Goal: Information Seeking & Learning: Learn about a topic

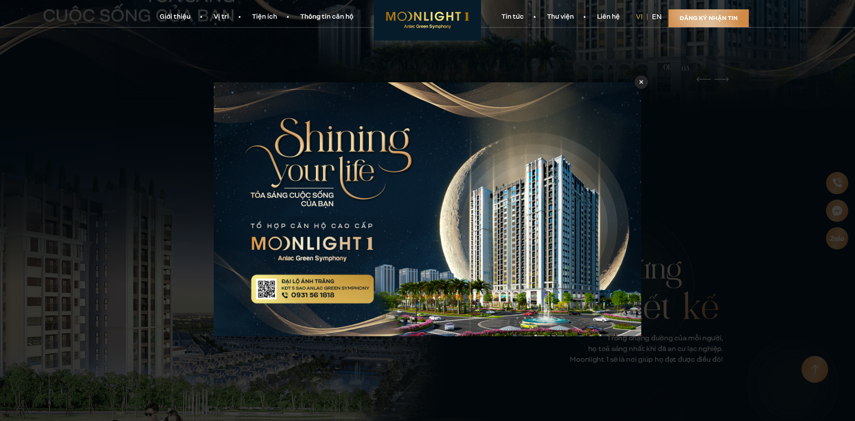
click at [637, 80] on div at bounding box center [640, 81] width 13 height 13
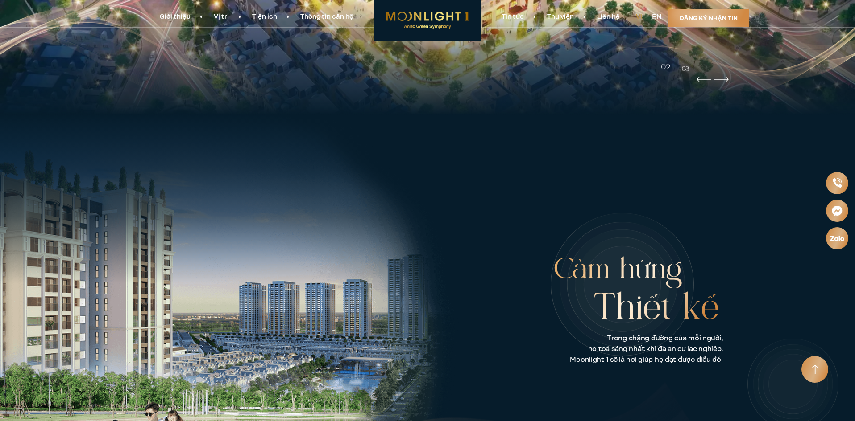
click at [269, 14] on link "Tiện ích" at bounding box center [264, 16] width 48 height 9
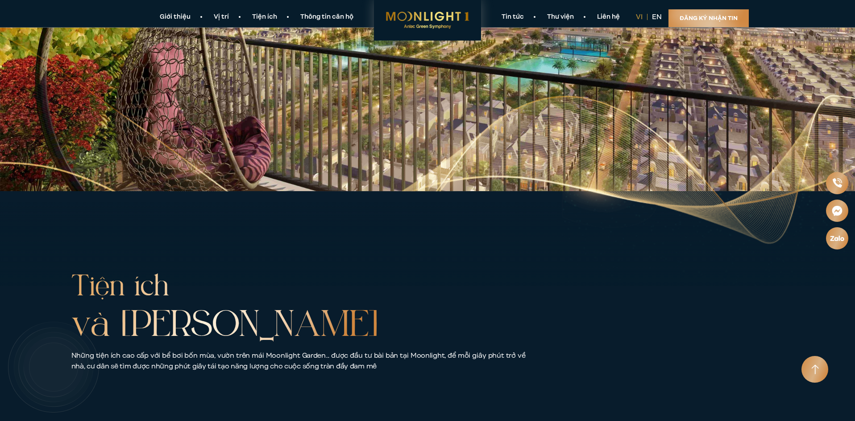
click at [329, 19] on link "Thông tin căn hộ" at bounding box center [327, 16] width 76 height 9
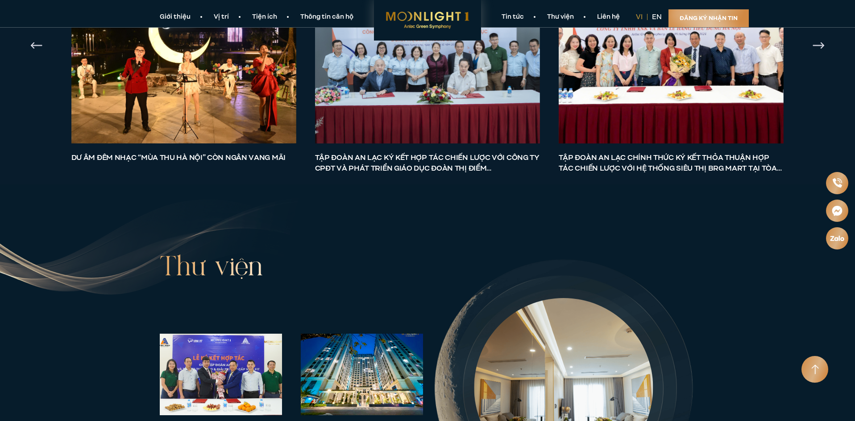
scroll to position [3546, 0]
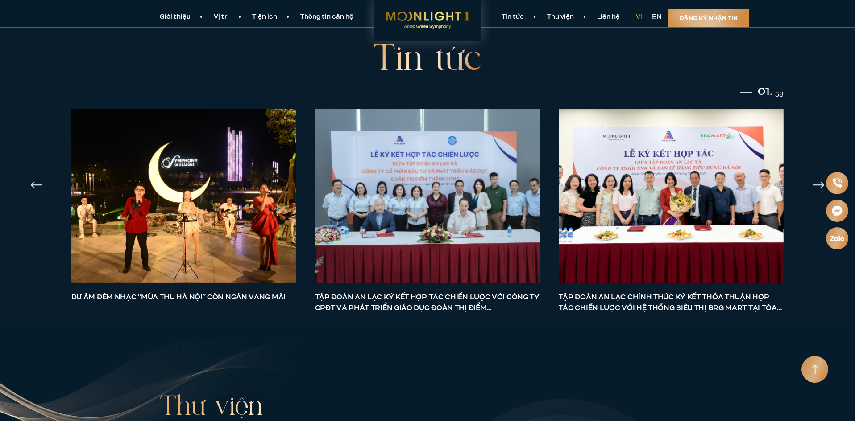
click at [552, 17] on link "Thư viện" at bounding box center [560, 16] width 50 height 9
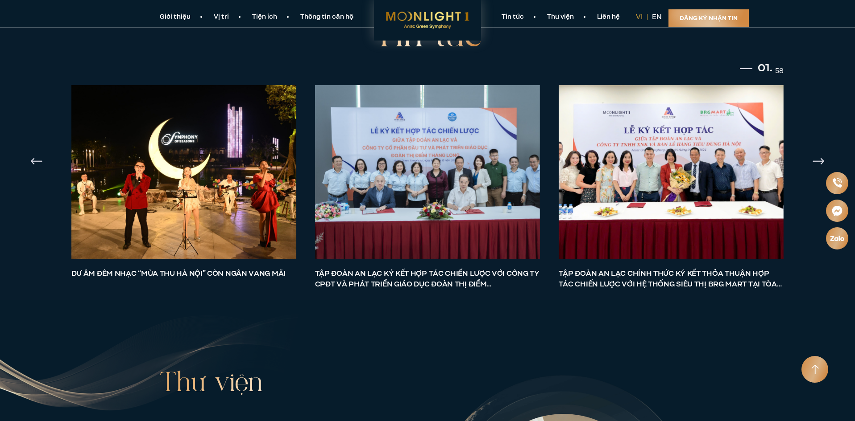
click at [192, 21] on link "Giới thiệu" at bounding box center [175, 16] width 54 height 9
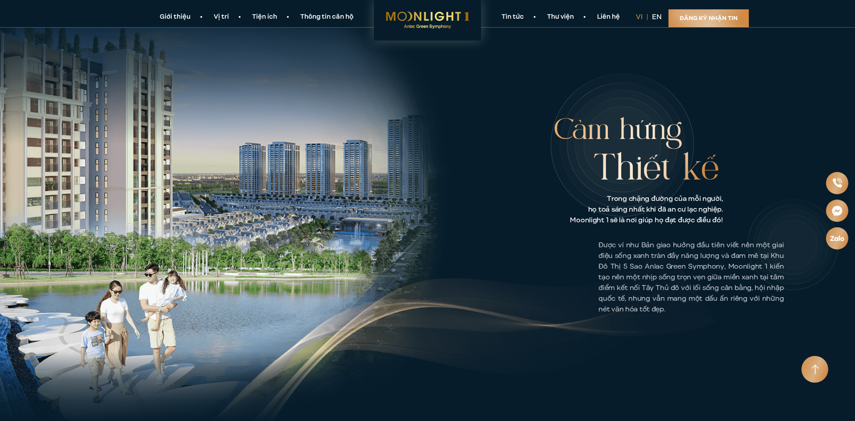
scroll to position [421, 0]
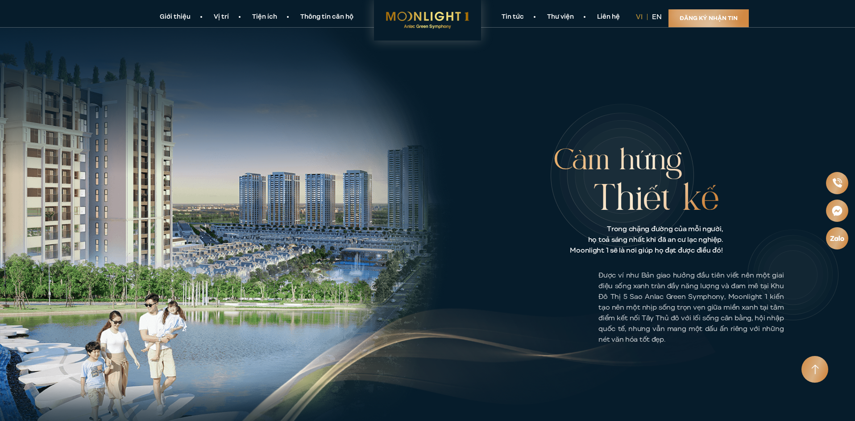
drag, startPoint x: 502, startPoint y: 196, endPoint x: 674, endPoint y: 9, distance: 254.1
click at [503, 196] on div "Cảm hứng Thiết kế Trong chặng đường của mỗi người, họ toả sáng nhất khi đã an c…" at bounding box center [637, 243] width 291 height 203
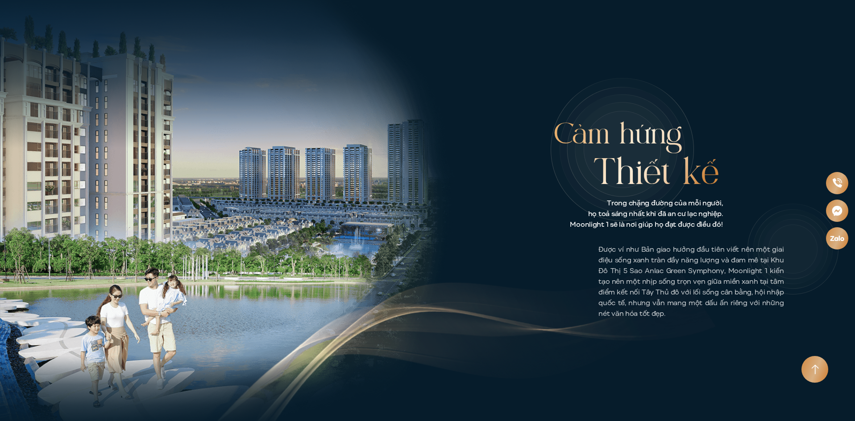
scroll to position [689, 0]
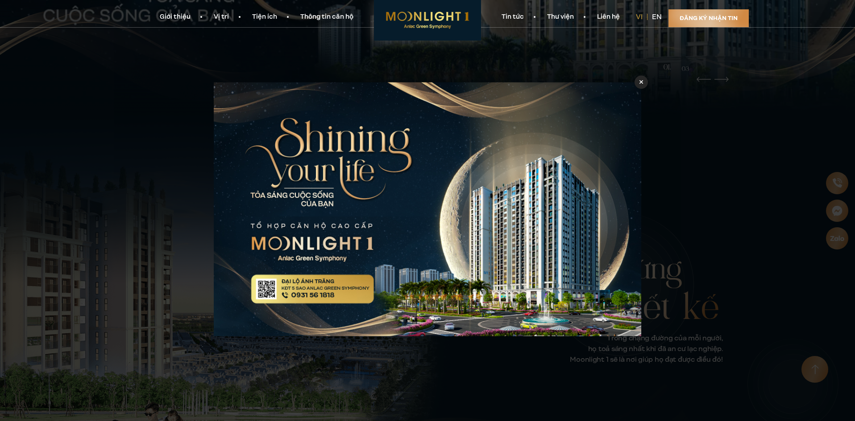
drag, startPoint x: 640, startPoint y: 85, endPoint x: 591, endPoint y: 72, distance: 50.3
click at [640, 84] on icon at bounding box center [641, 82] width 4 height 6
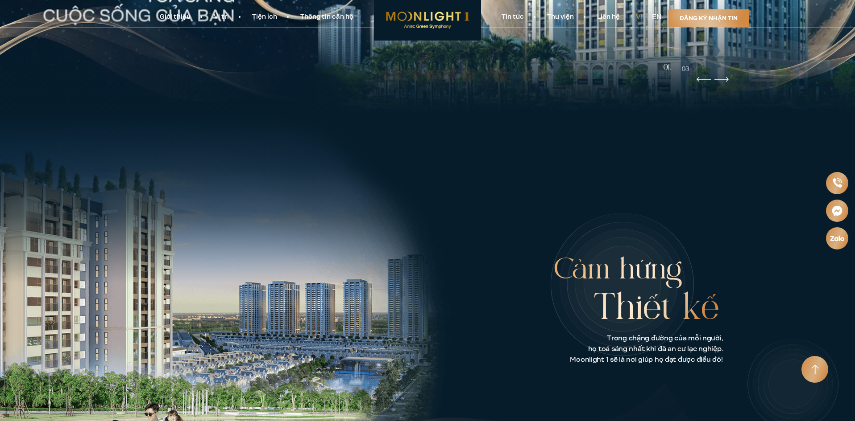
click at [262, 16] on link "Tiện ích" at bounding box center [264, 16] width 48 height 9
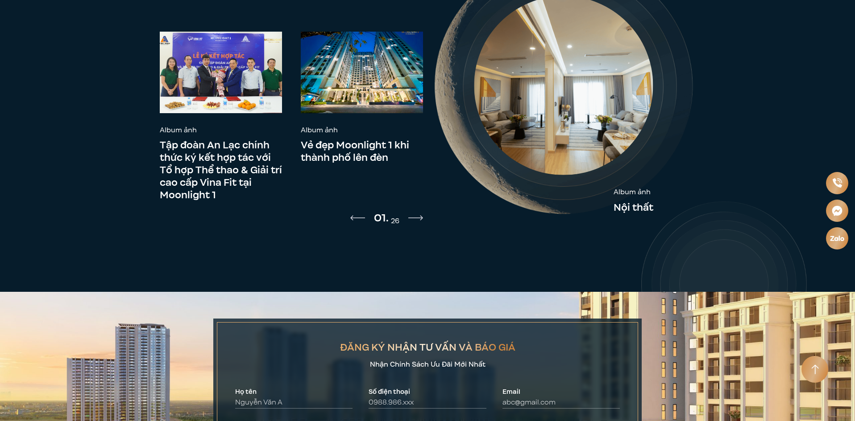
scroll to position [4255, 0]
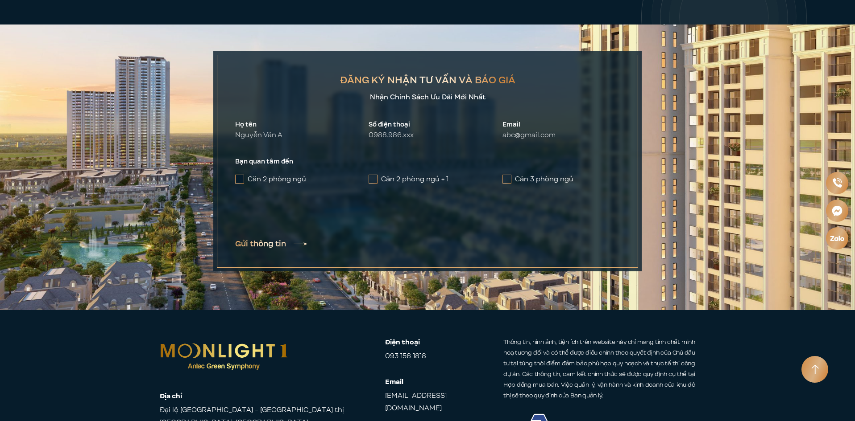
click at [292, 174] on label "Căn 2 phòng ngủ" at bounding box center [293, 179] width 117 height 11
click at [0, 0] on input "Căn 2 phòng ngủ" at bounding box center [0, 0] width 0 height 0
click at [372, 175] on span at bounding box center [372, 179] width 9 height 9
click at [0, 0] on input "Căn 2 phòng ngủ + 1" at bounding box center [0, 0] width 0 height 0
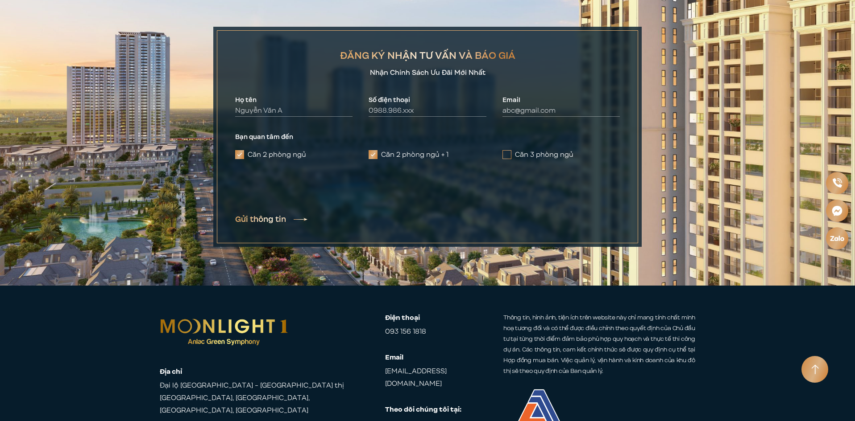
scroll to position [4304, 0]
